Goal: Find specific page/section: Find specific page/section

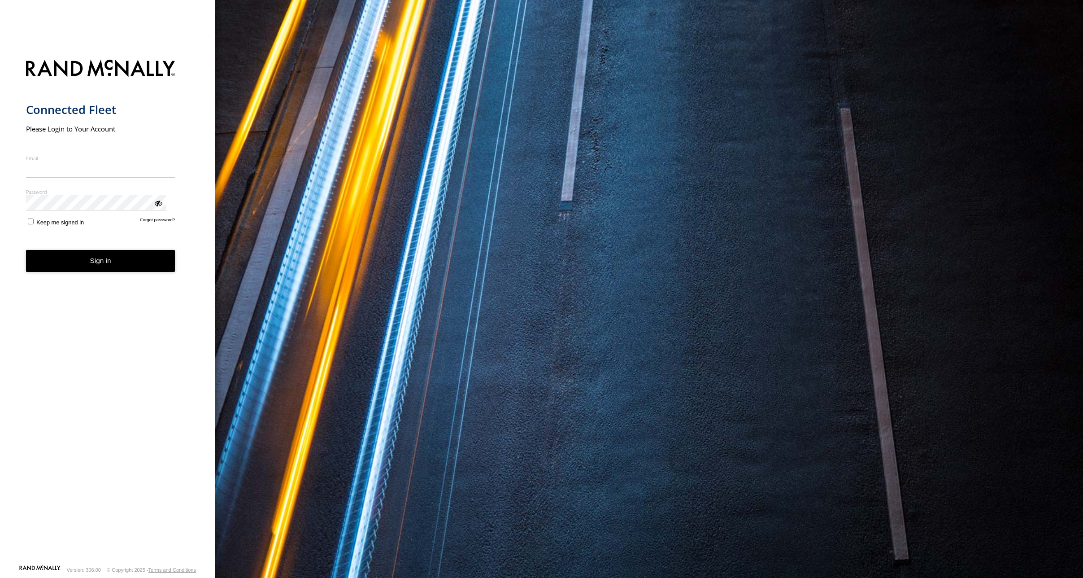
type input "**********"
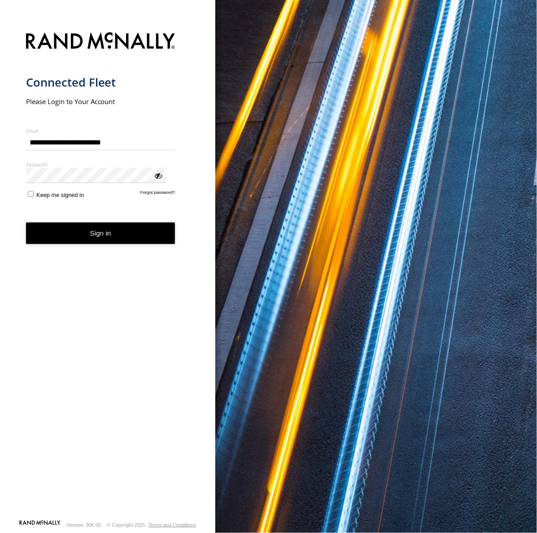
click at [93, 222] on button "Sign in" at bounding box center [100, 233] width 149 height 22
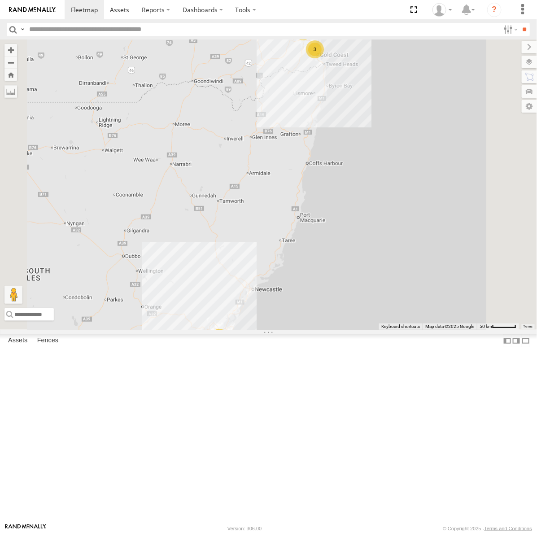
click at [0, 0] on div "[PERSON_NAME] - Dark Green" at bounding box center [0, 0] width 0 height 0
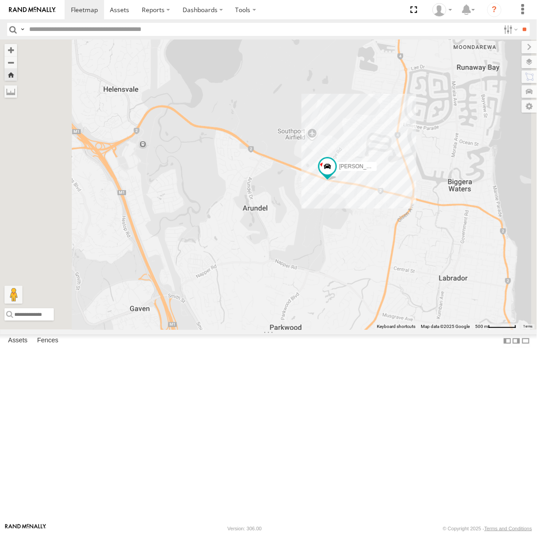
drag, startPoint x: 389, startPoint y: 123, endPoint x: 443, endPoint y: 222, distance: 112.4
click at [443, 222] on div "[PERSON_NAME] - Dark Green" at bounding box center [268, 184] width 537 height 290
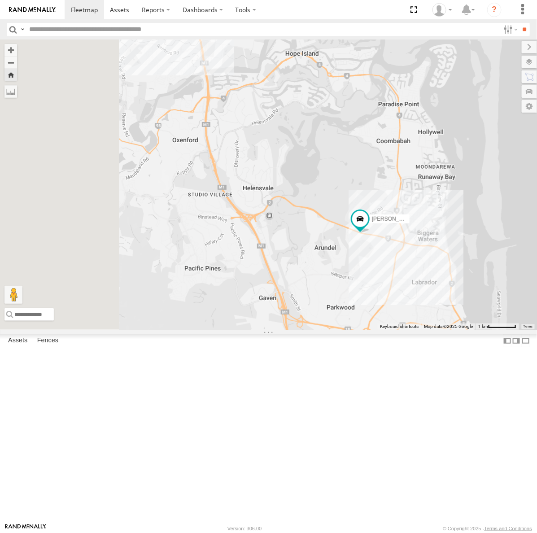
drag, startPoint x: 428, startPoint y: 209, endPoint x: 444, endPoint y: 249, distance: 43.3
click at [444, 249] on div "[PERSON_NAME] - Dark Green" at bounding box center [268, 184] width 537 height 290
